Goal: Check status: Check status

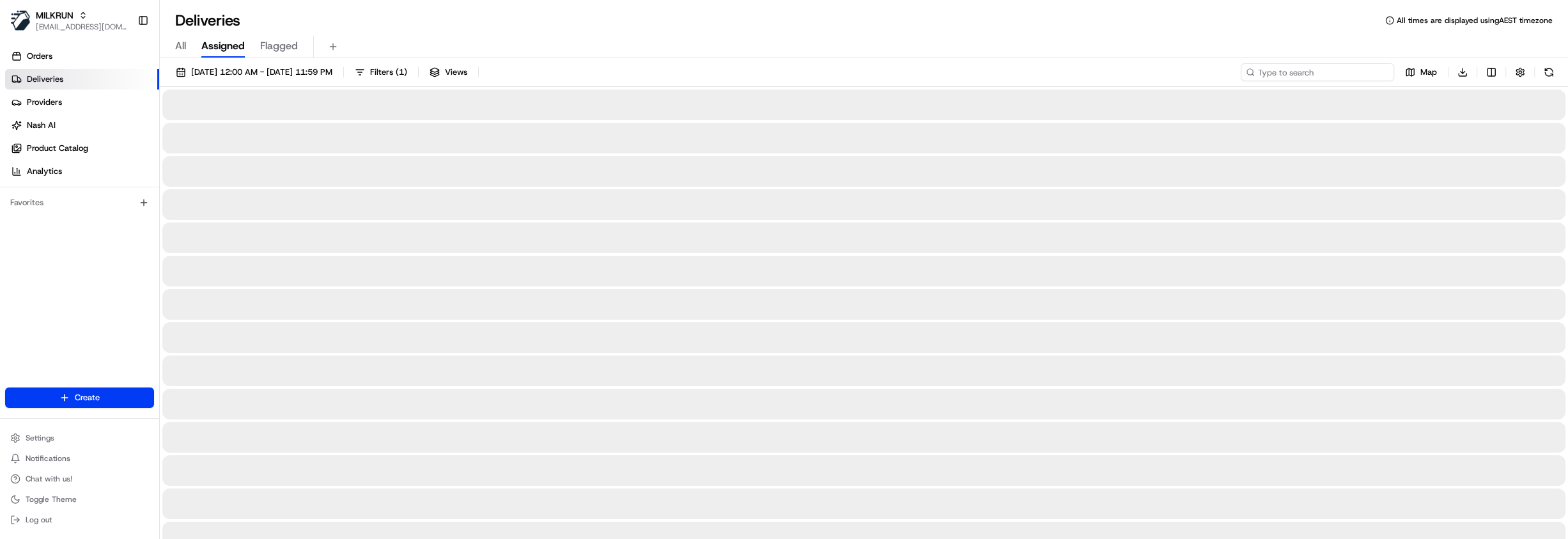
click at [1317, 71] on input at bounding box center [1317, 73] width 153 height 18
paste input "302e0f30-1bdf-4e2c-97e0-76ce982a4953"
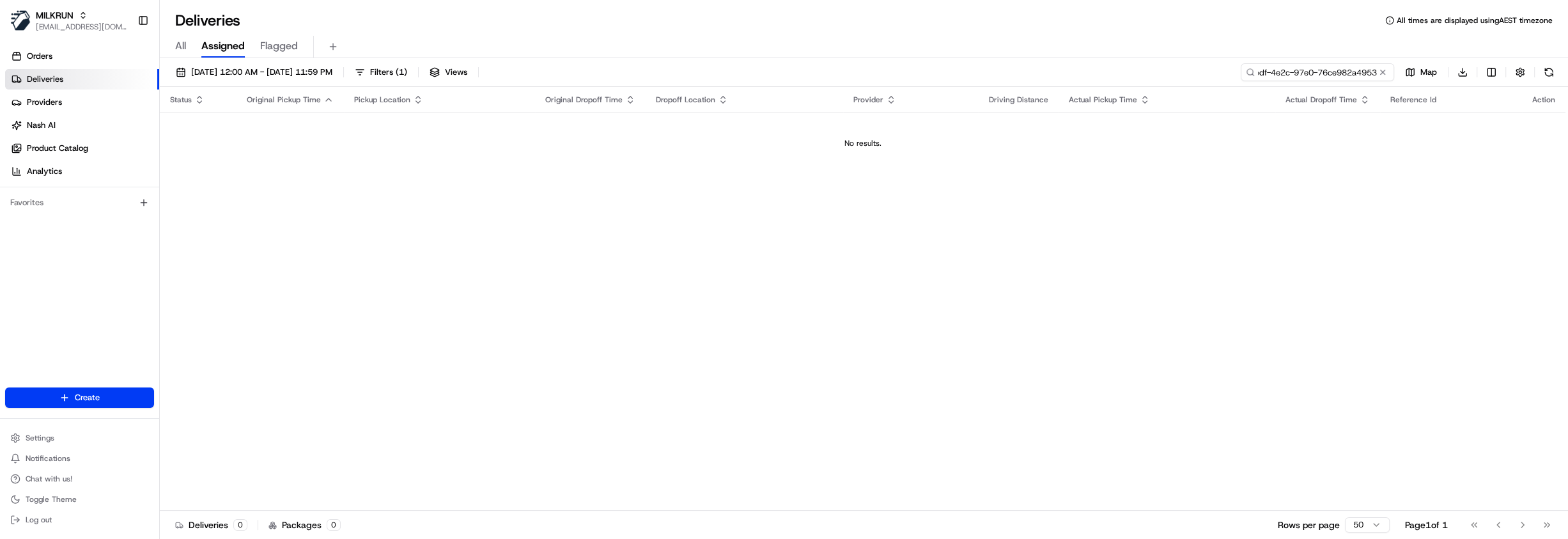
type input "302e0f30-1bdf-4e2c-97e0-76ce982a4953"
click at [94, 57] on link "Orders" at bounding box center [83, 56] width 154 height 21
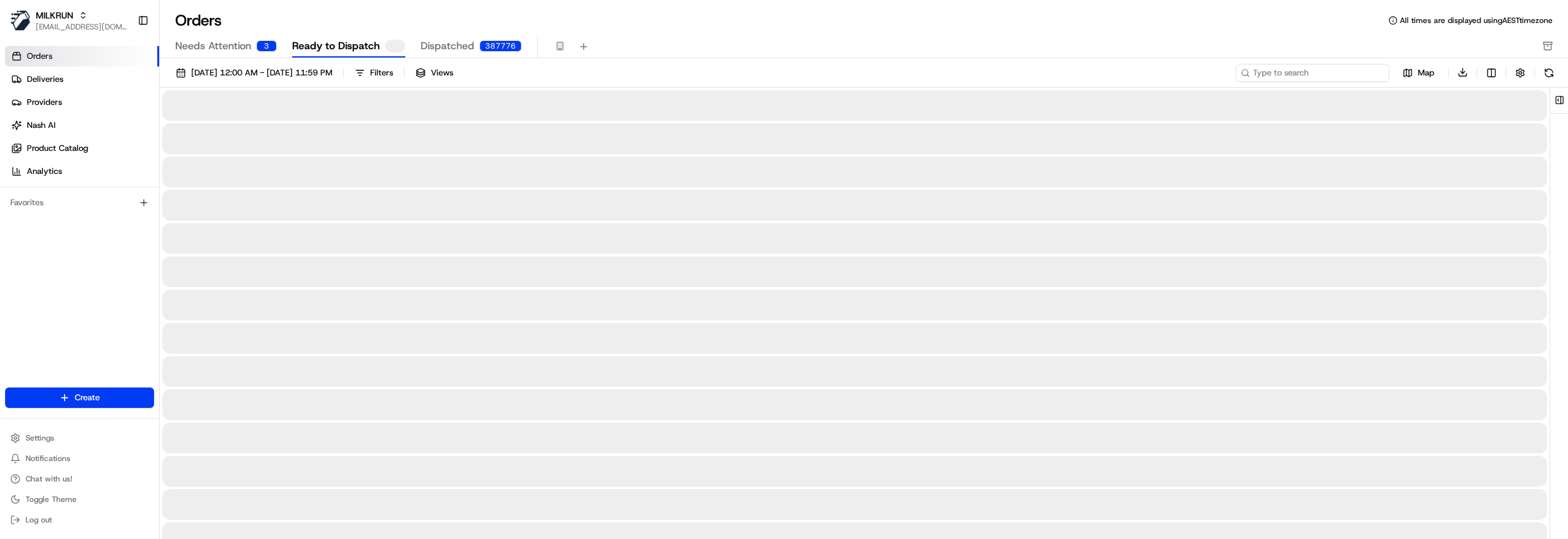
click at [1326, 76] on input at bounding box center [1312, 73] width 153 height 18
paste input "302e0f30-1bdf-4e2c-97e0-76ce982a4953"
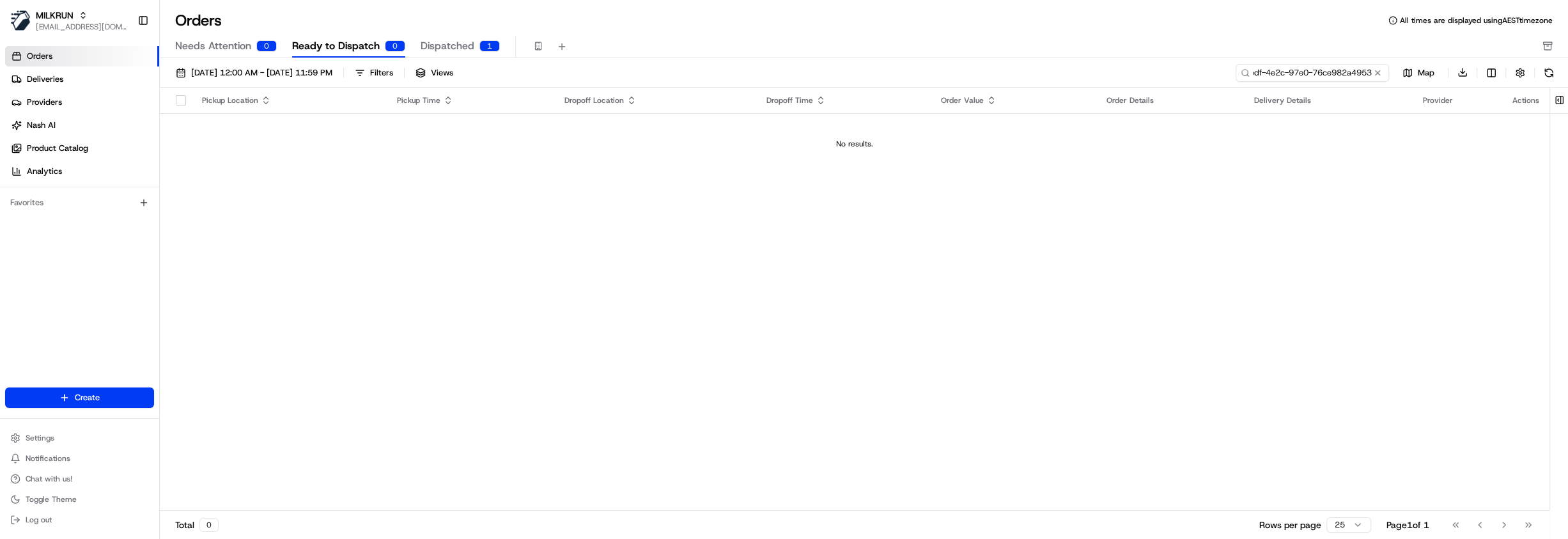
type input "302e0f30-1bdf-4e2c-97e0-76ce982a4953"
click at [458, 47] on span "Dispatched" at bounding box center [447, 45] width 54 height 15
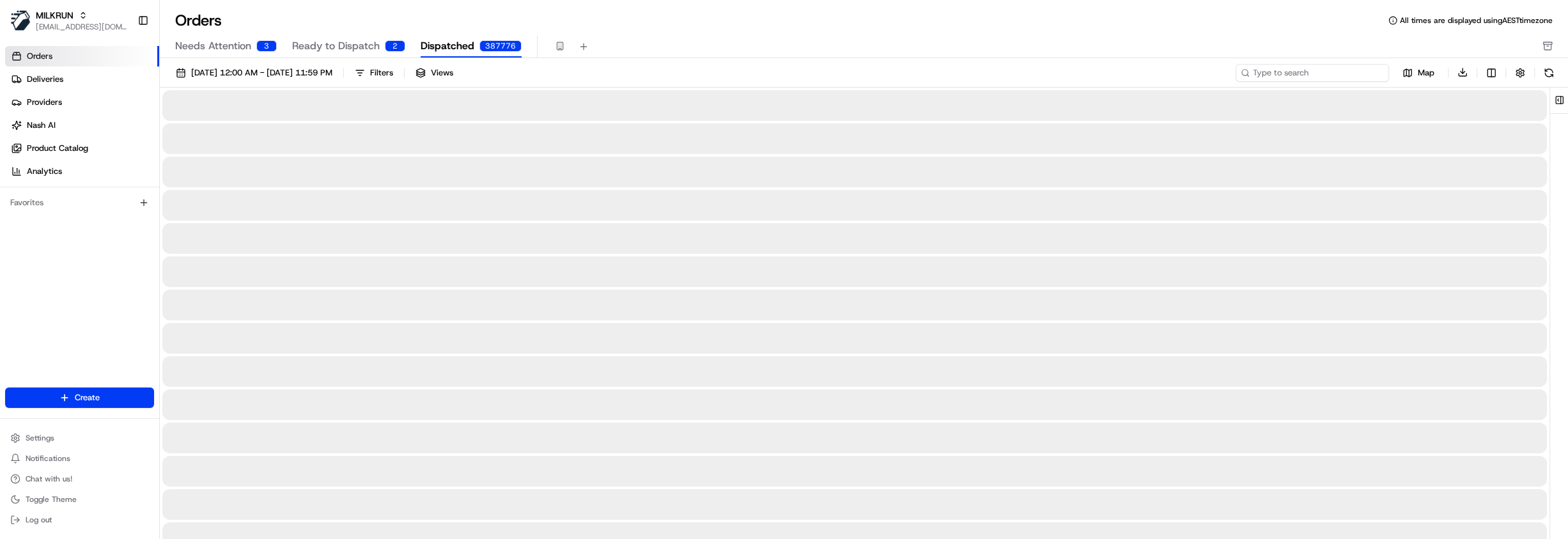
click at [1327, 72] on input at bounding box center [1312, 73] width 153 height 18
paste input "302e0f30-1bdf-4e2c-97e0-76ce982a4953"
type input "302e0f30-1bdf-4e2c-97e0-76ce982a4953"
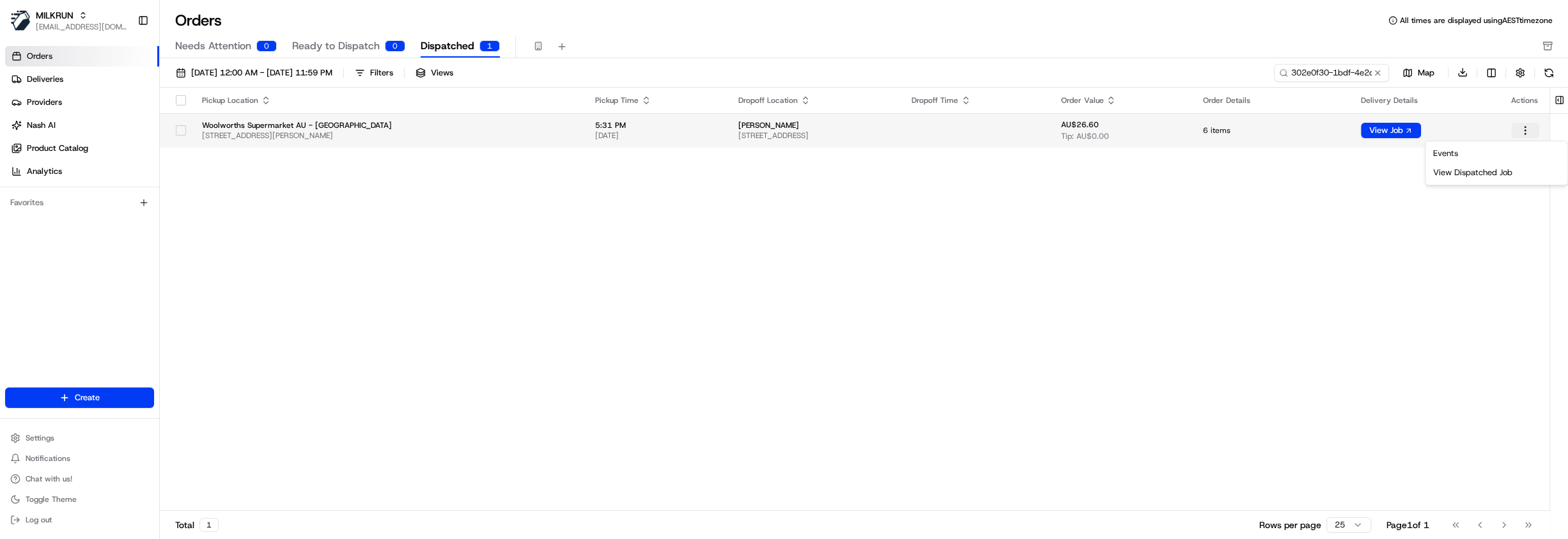
click at [1519, 129] on html "MILKRUN [EMAIL_ADDRESS][DOMAIN_NAME] Toggle Sidebar Orders Deliveries Providers…" at bounding box center [784, 270] width 1568 height 539
click at [1488, 176] on div "View Dispatched Job" at bounding box center [1496, 172] width 137 height 19
